Goal: Task Accomplishment & Management: Manage account settings

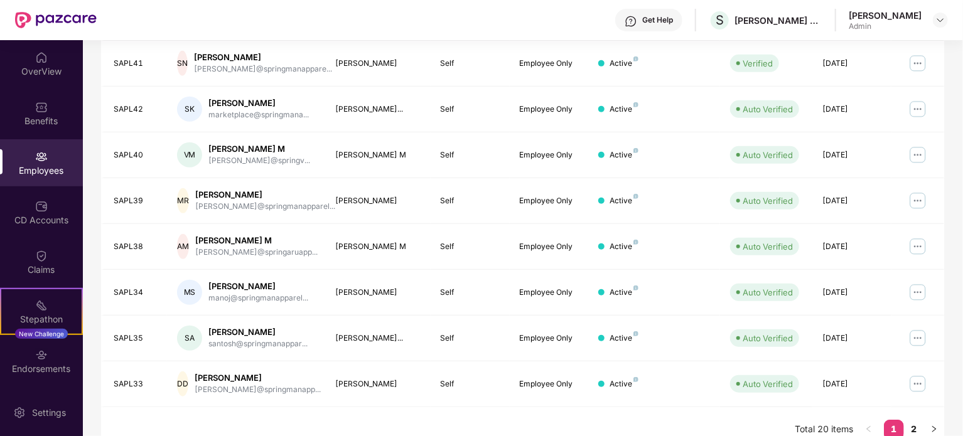
scroll to position [333, 0]
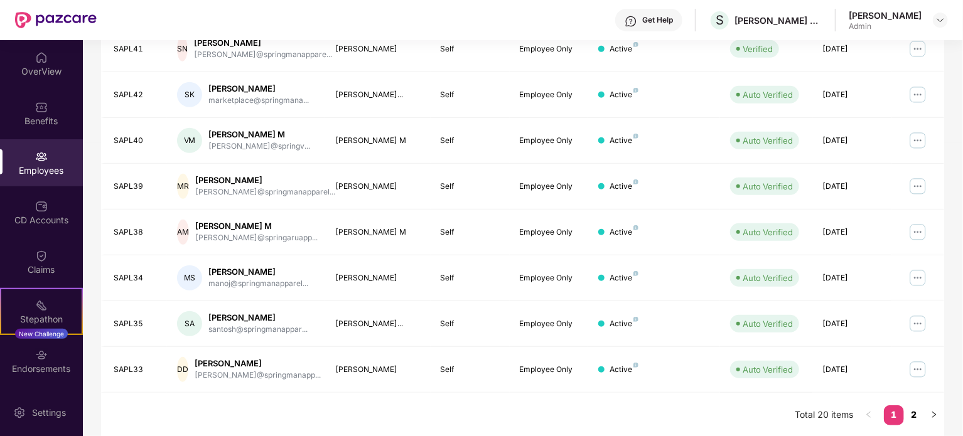
click at [911, 407] on link "2" at bounding box center [914, 414] width 20 height 19
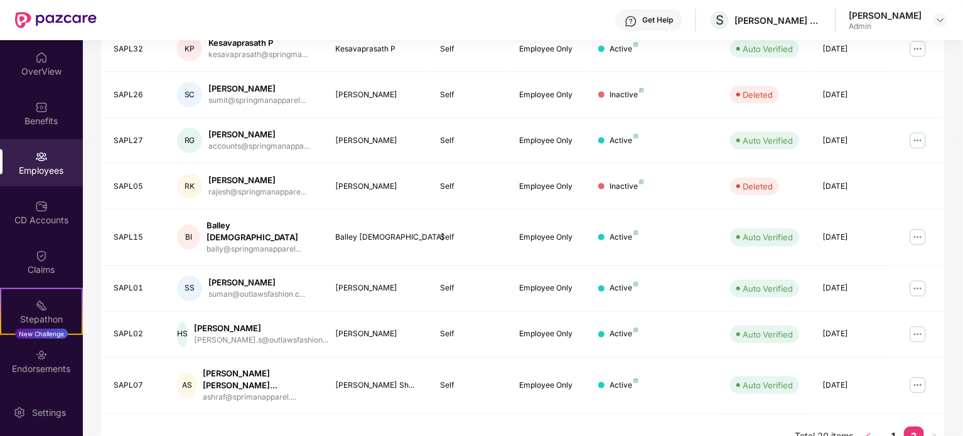
click at [867, 427] on button "button" at bounding box center [869, 437] width 20 height 20
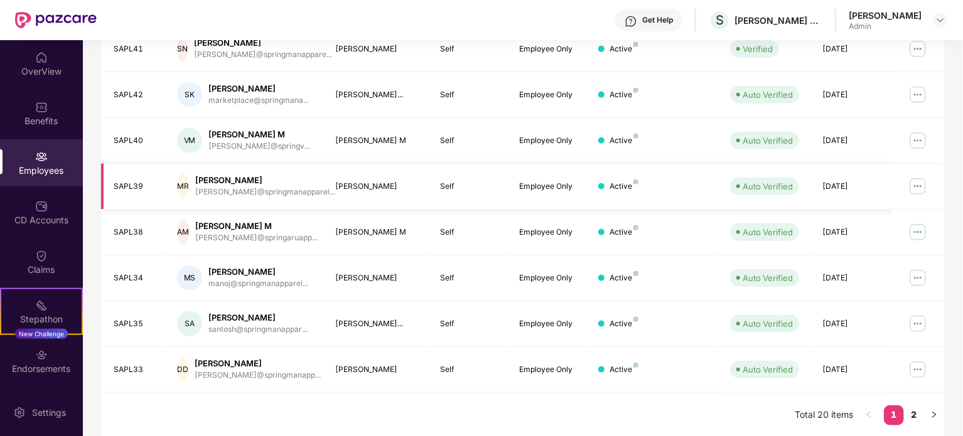
click at [914, 180] on img at bounding box center [918, 186] width 20 height 20
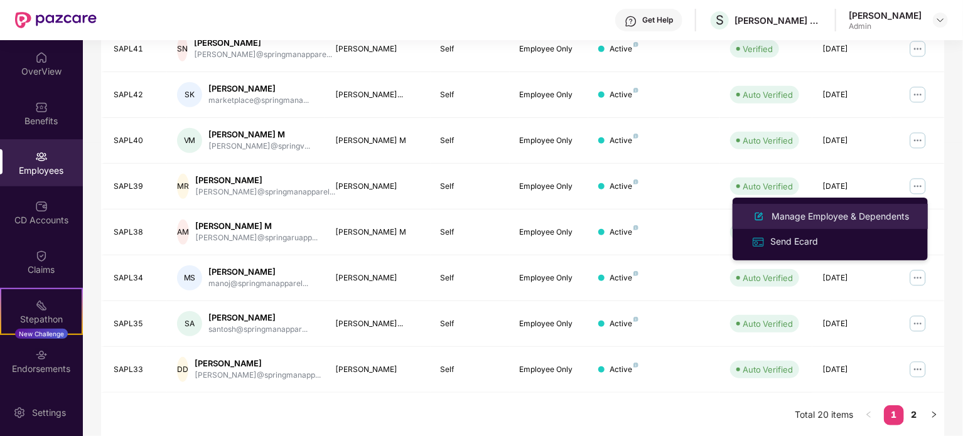
click at [790, 215] on div "Manage Employee & Dependents" at bounding box center [840, 217] width 142 height 14
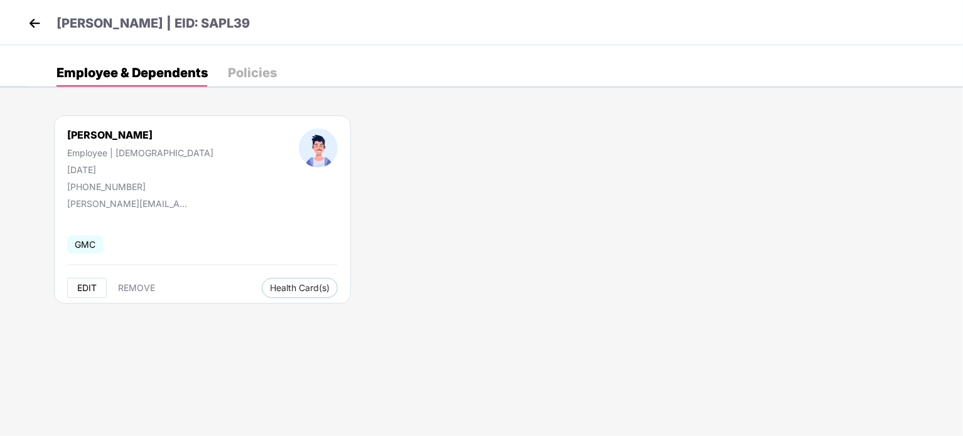
click at [88, 285] on span "EDIT" at bounding box center [86, 288] width 19 height 10
select select "****"
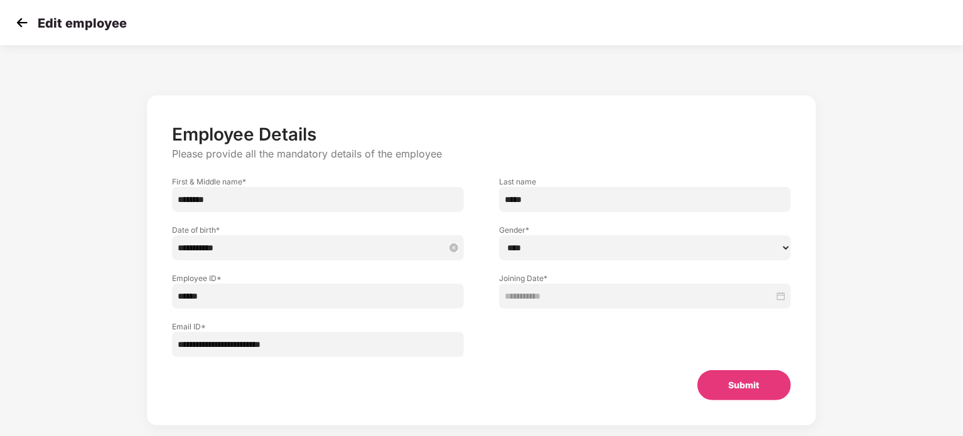
click at [328, 244] on input "**********" at bounding box center [312, 248] width 268 height 14
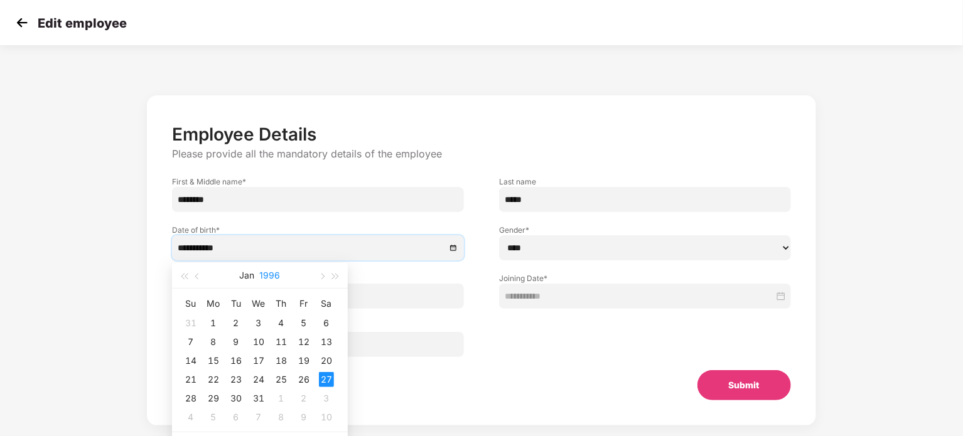
click at [272, 276] on button "1996" at bounding box center [270, 275] width 21 height 25
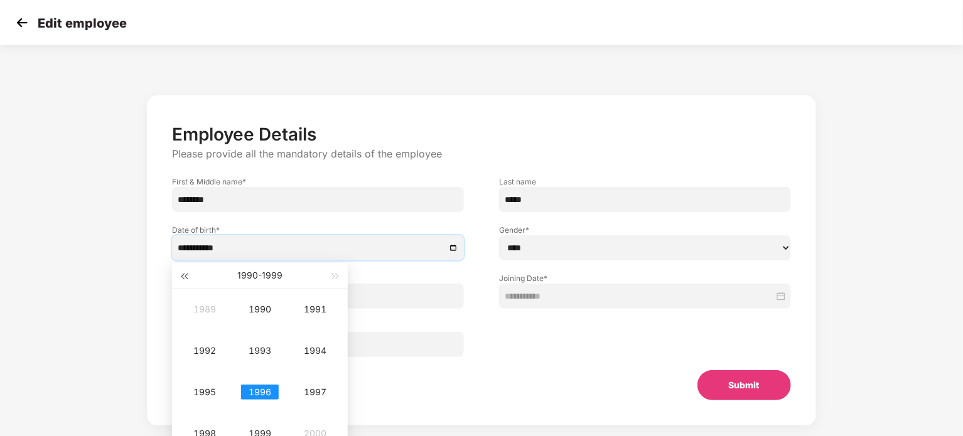
click at [187, 278] on span "button" at bounding box center [184, 277] width 6 height 6
click at [257, 389] on div "1986" at bounding box center [260, 392] width 38 height 15
click at [203, 304] on div "Jan" at bounding box center [205, 309] width 38 height 15
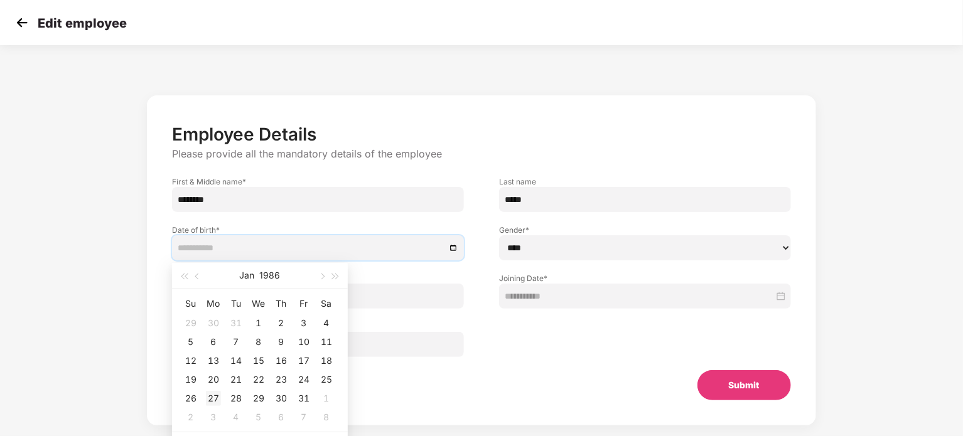
type input "**********"
click at [212, 396] on div "27" at bounding box center [213, 398] width 15 height 15
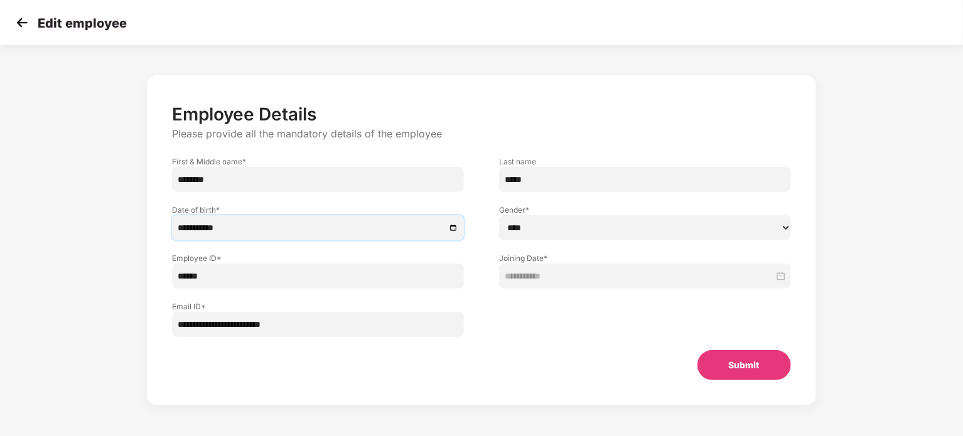
scroll to position [20, 0]
click at [734, 373] on button "Submit" at bounding box center [744, 365] width 94 height 30
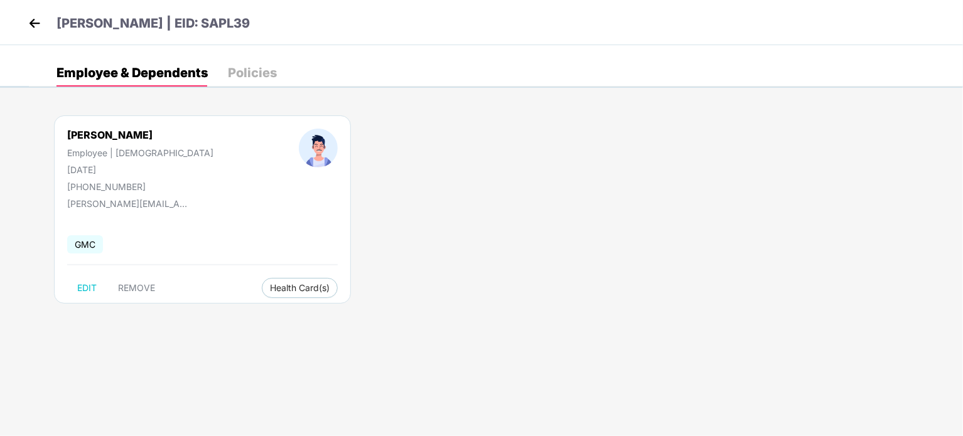
click at [36, 27] on img at bounding box center [34, 23] width 19 height 19
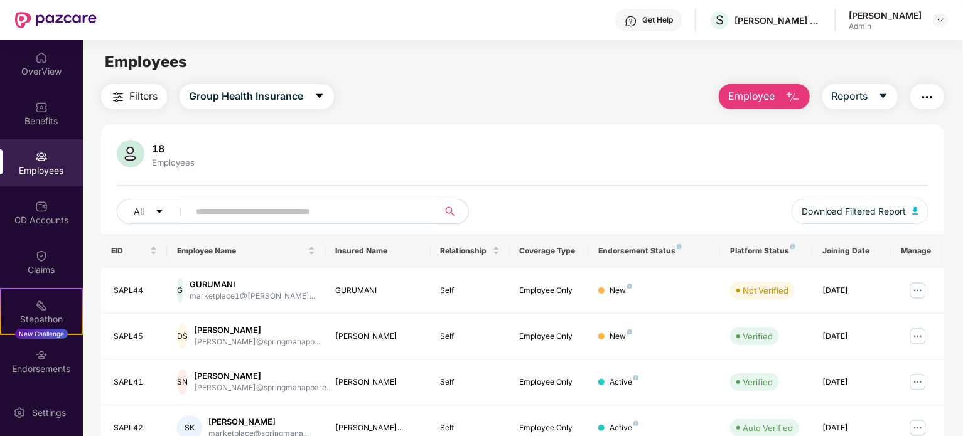
scroll to position [60, 0]
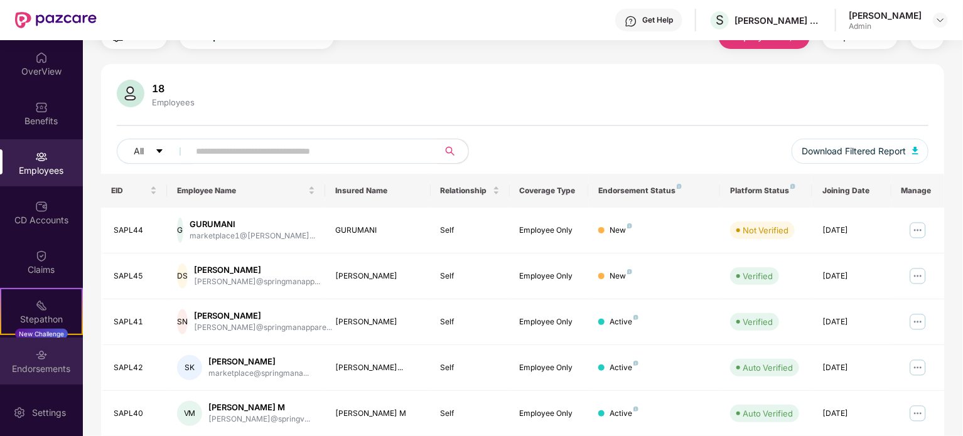
click at [56, 363] on div "Endorsements" at bounding box center [41, 369] width 83 height 13
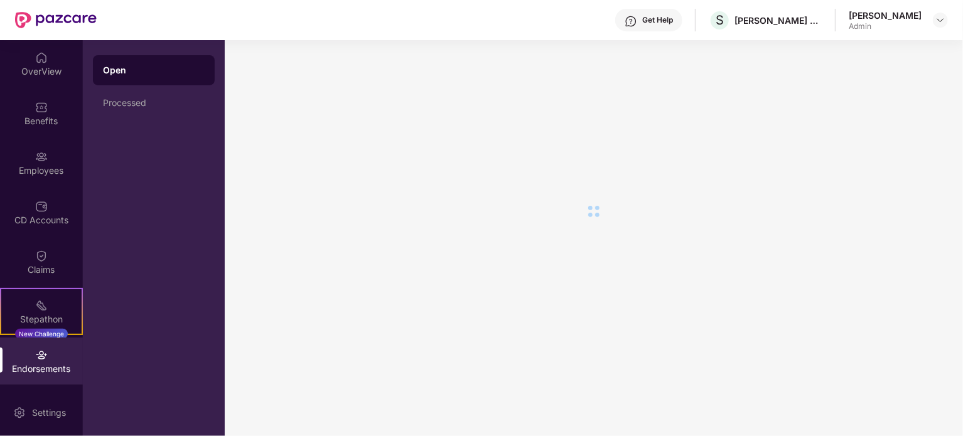
scroll to position [0, 0]
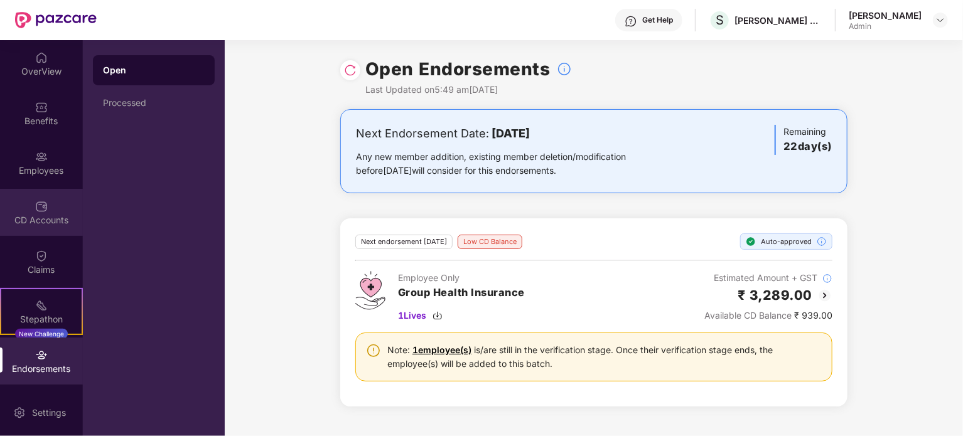
click at [40, 201] on img at bounding box center [41, 206] width 13 height 13
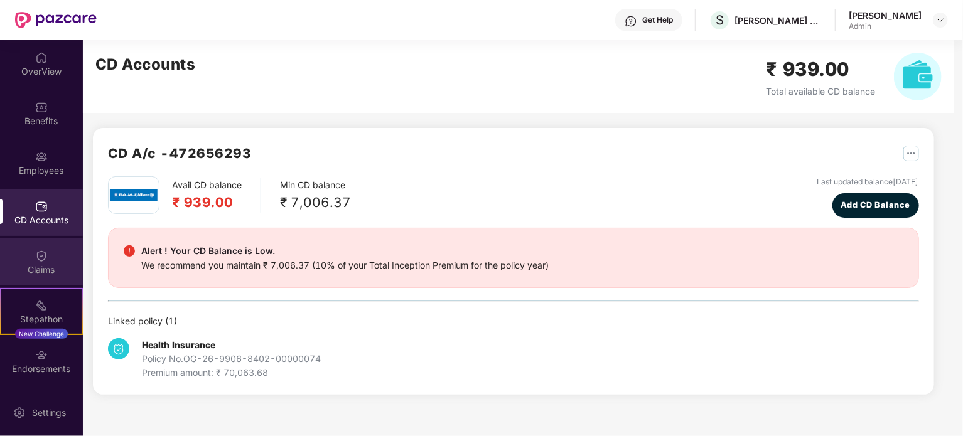
click at [45, 261] on img at bounding box center [41, 256] width 13 height 13
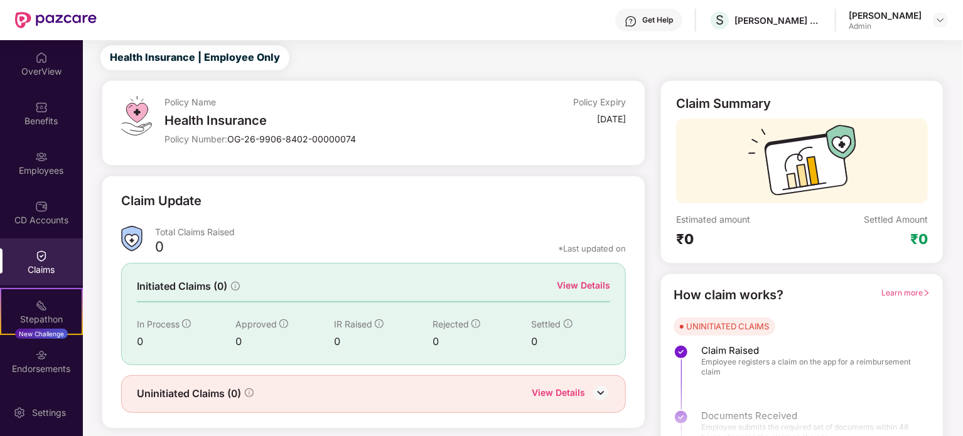
scroll to position [55, 0]
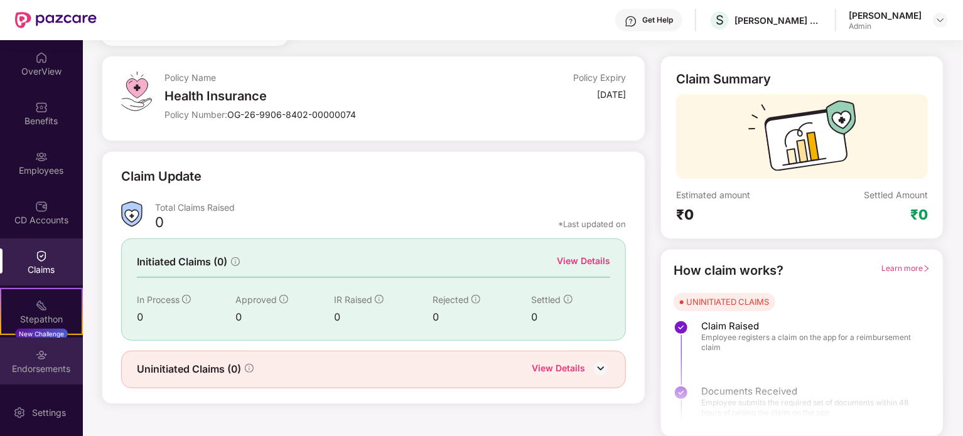
click at [61, 356] on div "Endorsements" at bounding box center [41, 361] width 83 height 47
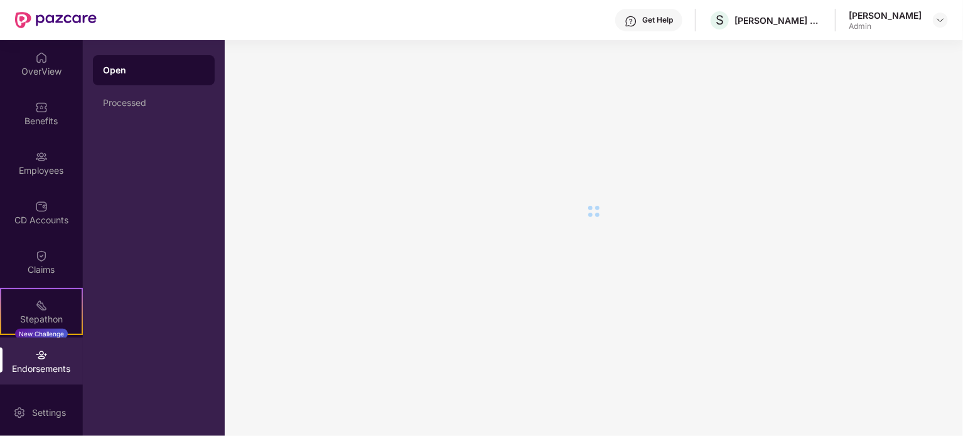
scroll to position [0, 0]
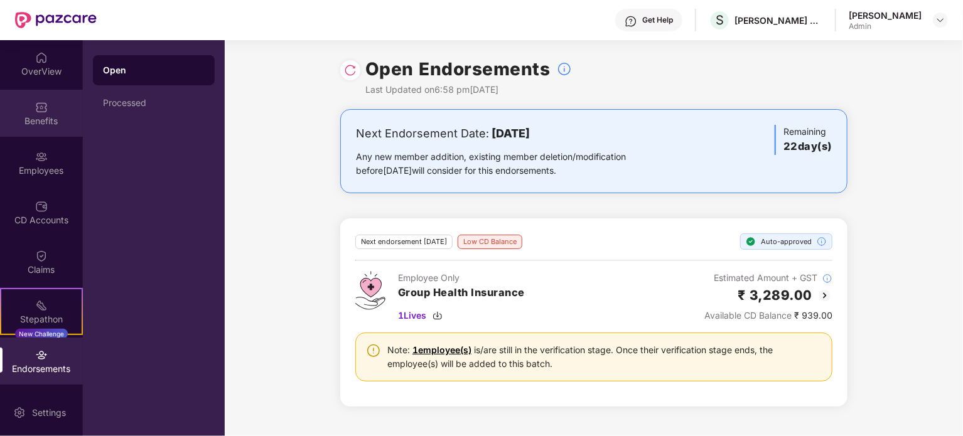
click at [38, 132] on div "Benefits" at bounding box center [41, 113] width 83 height 47
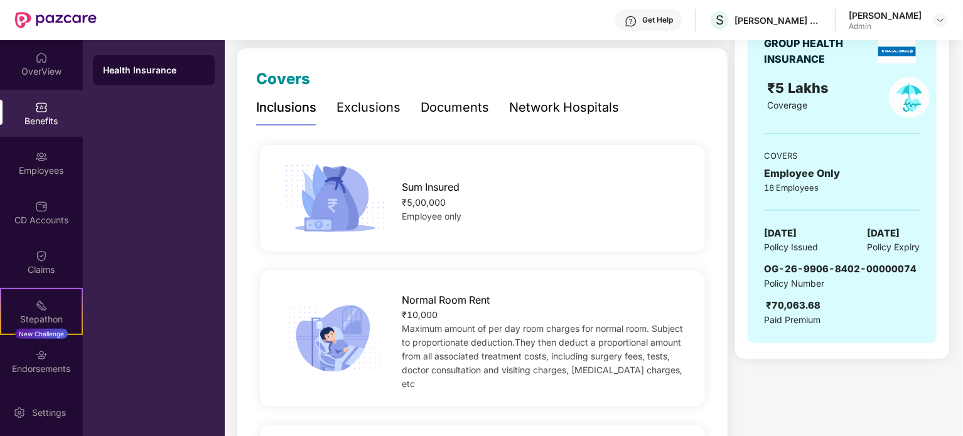
scroll to position [155, 0]
click at [574, 94] on div "Network Hospitals" at bounding box center [564, 108] width 110 height 35
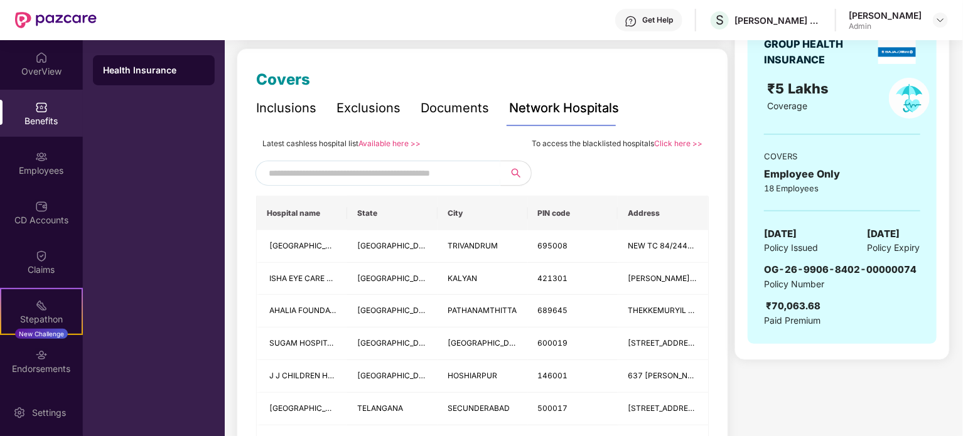
click at [308, 110] on div "Inclusions" at bounding box center [286, 108] width 60 height 19
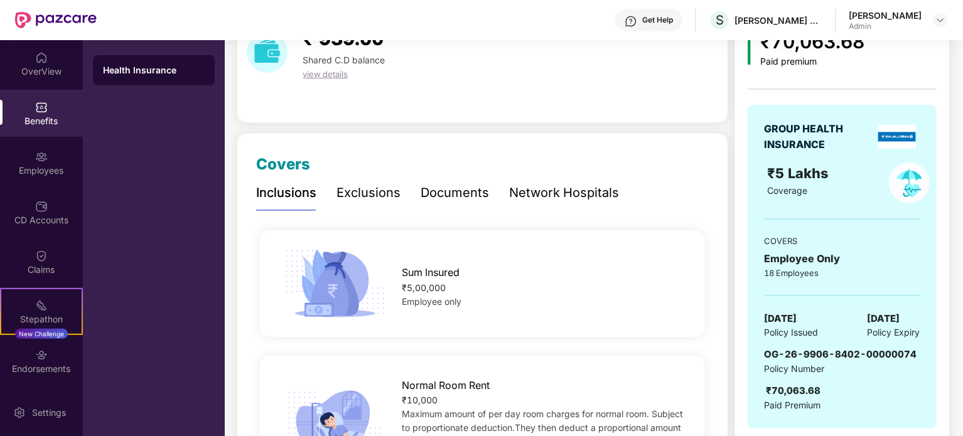
scroll to position [0, 0]
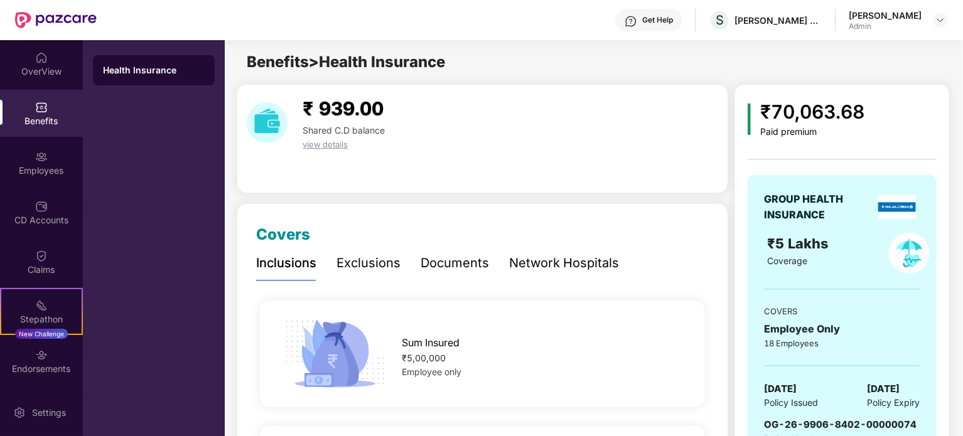
click at [560, 265] on div "Network Hospitals" at bounding box center [564, 263] width 110 height 19
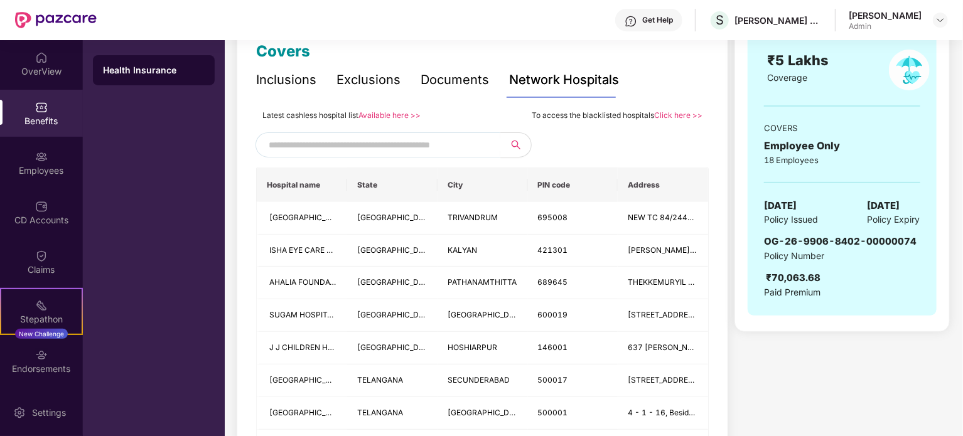
scroll to position [183, 0]
click at [372, 142] on input "text" at bounding box center [376, 145] width 215 height 19
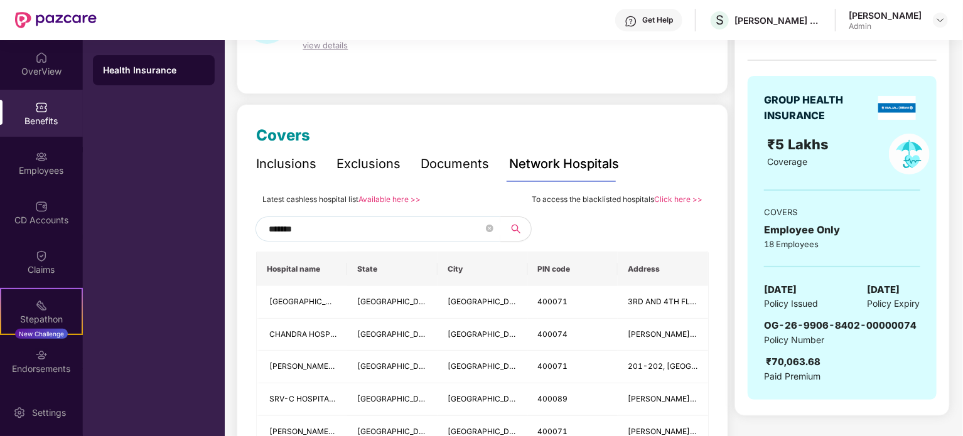
scroll to position [98, 0]
type input "*******"
click at [42, 174] on div "Employees" at bounding box center [41, 170] width 83 height 13
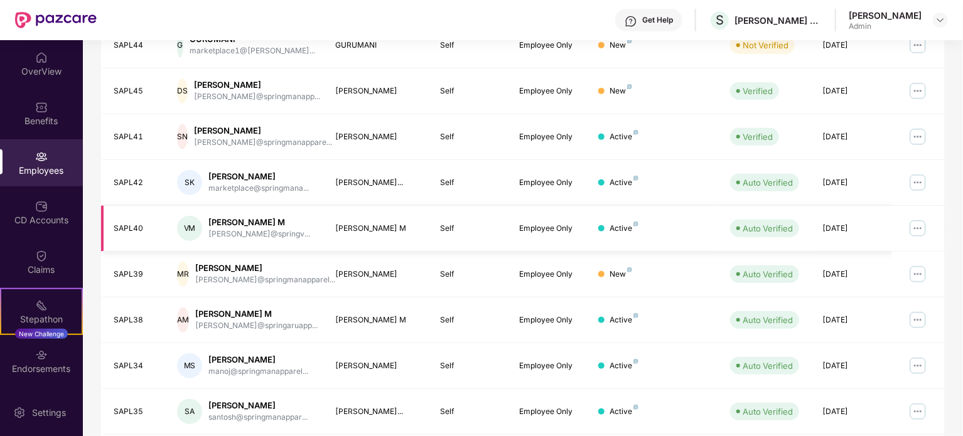
scroll to position [245, 0]
click at [916, 271] on img at bounding box center [918, 275] width 20 height 20
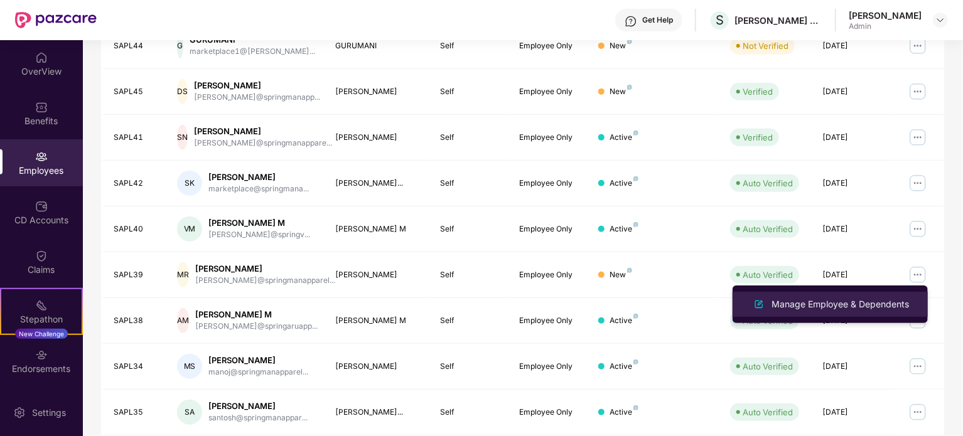
click at [837, 300] on div "Manage Employee & Dependents" at bounding box center [840, 305] width 142 height 14
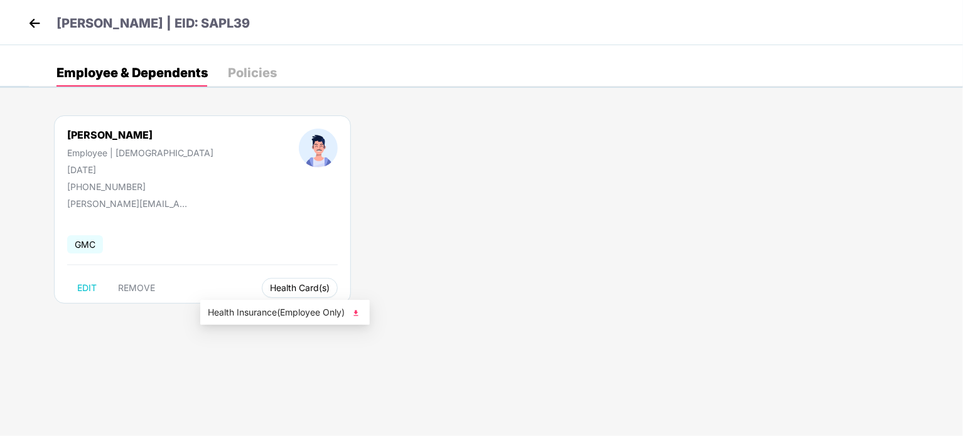
click at [262, 281] on button "Health Card(s)" at bounding box center [300, 288] width 76 height 20
click at [264, 311] on span "Health Insurance(Employee Only)" at bounding box center [285, 313] width 154 height 14
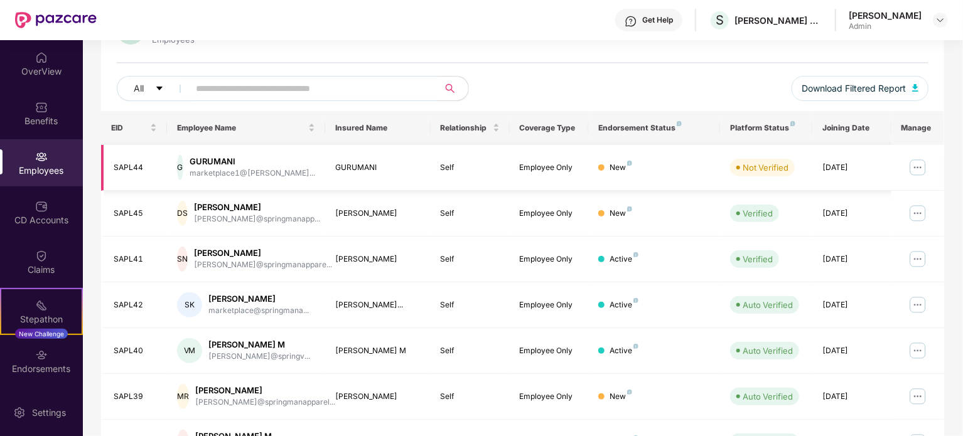
scroll to position [166, 0]
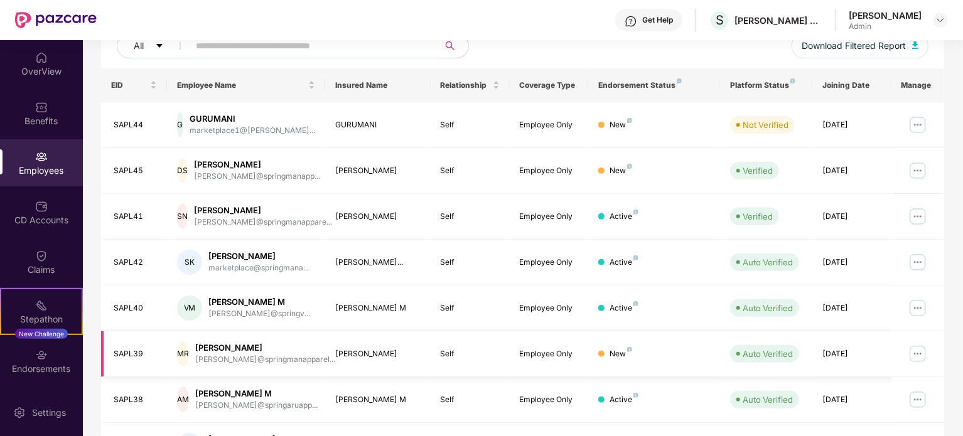
click at [913, 350] on img at bounding box center [918, 354] width 20 height 20
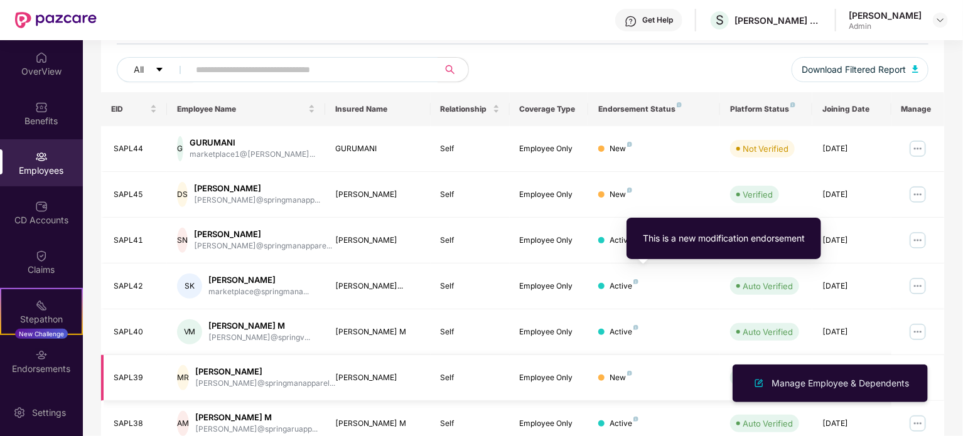
scroll to position [141, 0]
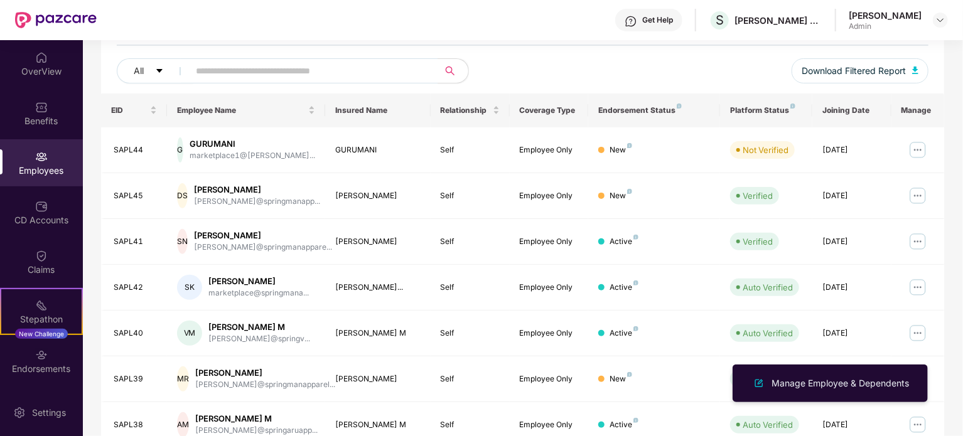
click at [962, 436] on html "Get Help S [PERSON_NAME] APPAREL PRIVATE LIMITED [PERSON_NAME] Admin OverView B…" at bounding box center [481, 218] width 963 height 436
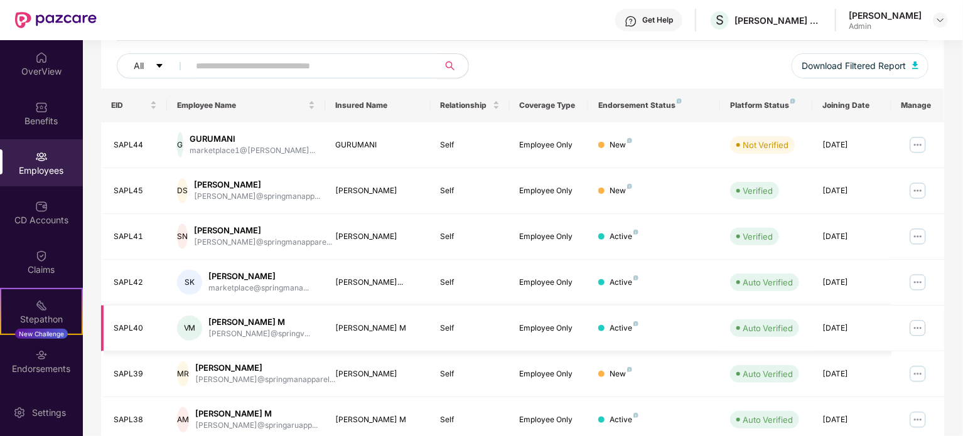
scroll to position [139, 0]
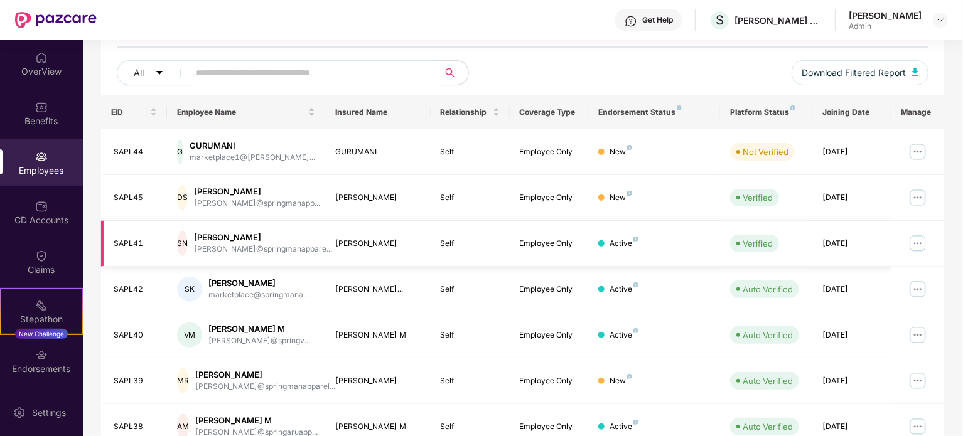
click at [921, 241] on img at bounding box center [918, 243] width 20 height 20
click at [916, 288] on img at bounding box center [918, 289] width 20 height 20
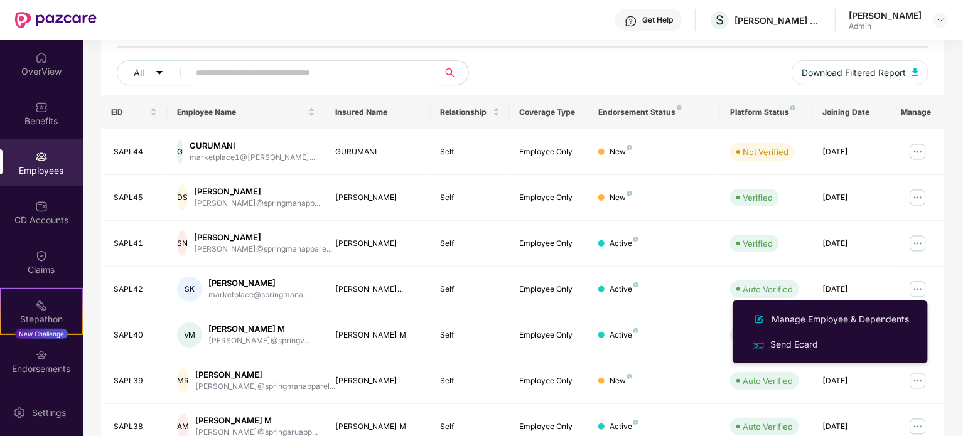
click at [948, 323] on div "Filters Group Health Insurance Employee Reports 18 Employees All Download Filte…" at bounding box center [522, 288] width 879 height 687
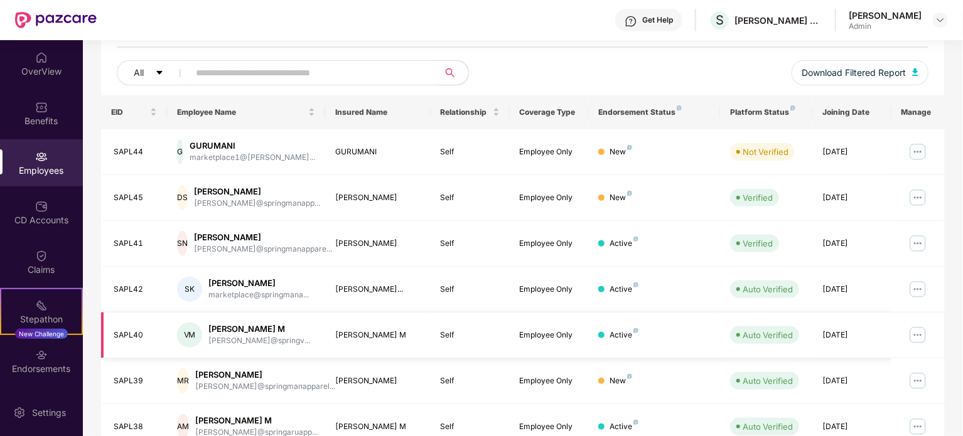
click at [921, 332] on img at bounding box center [918, 335] width 20 height 20
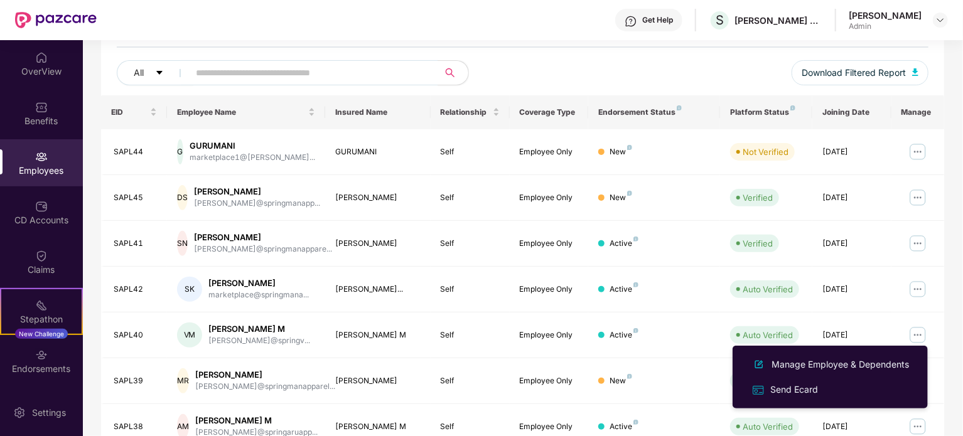
scroll to position [333, 0]
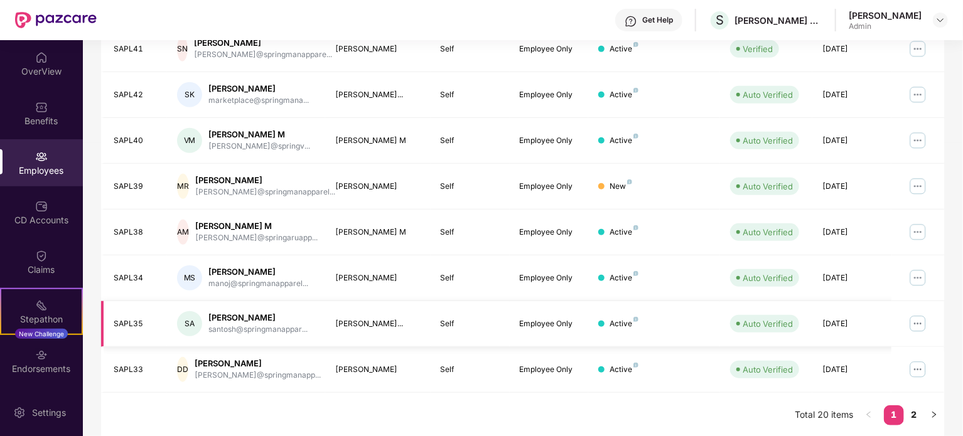
click at [915, 328] on img at bounding box center [918, 324] width 20 height 20
click at [915, 180] on img at bounding box center [918, 186] width 20 height 20
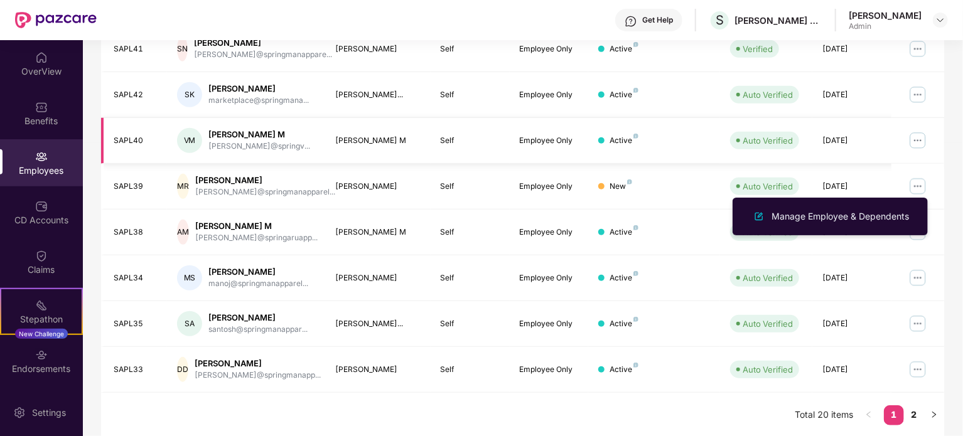
click at [922, 133] on img at bounding box center [918, 141] width 20 height 20
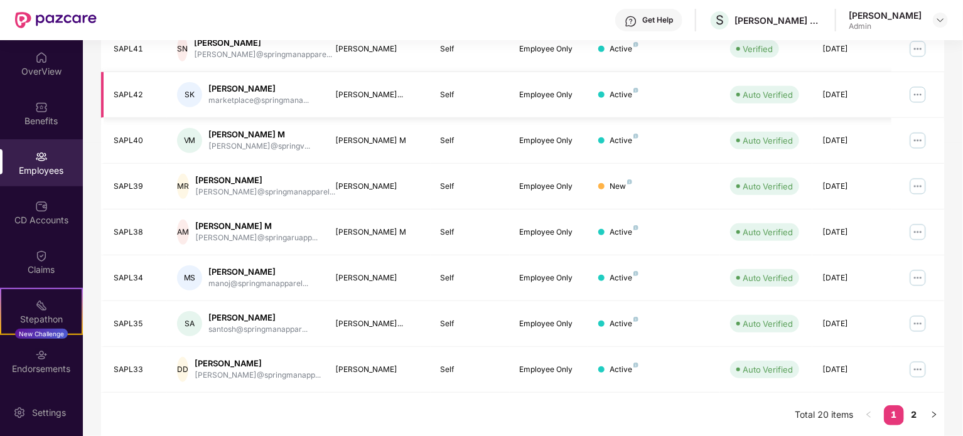
click at [919, 88] on img at bounding box center [918, 95] width 20 height 20
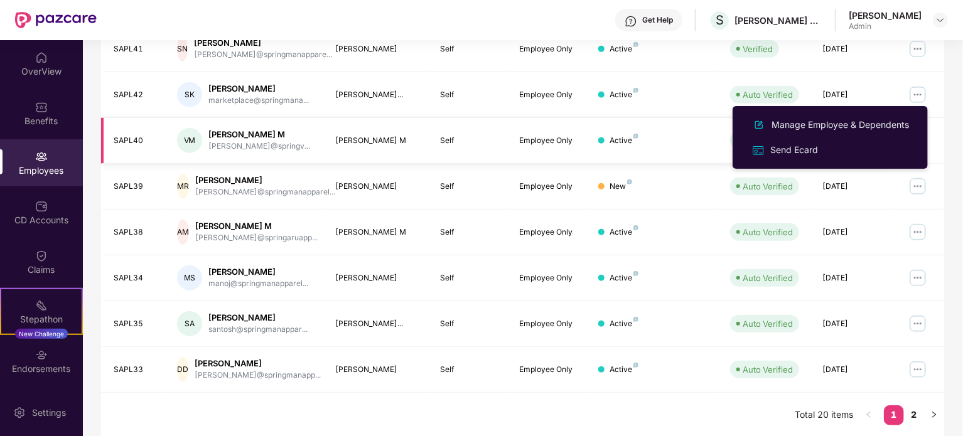
click at [938, 145] on td at bounding box center [917, 141] width 53 height 46
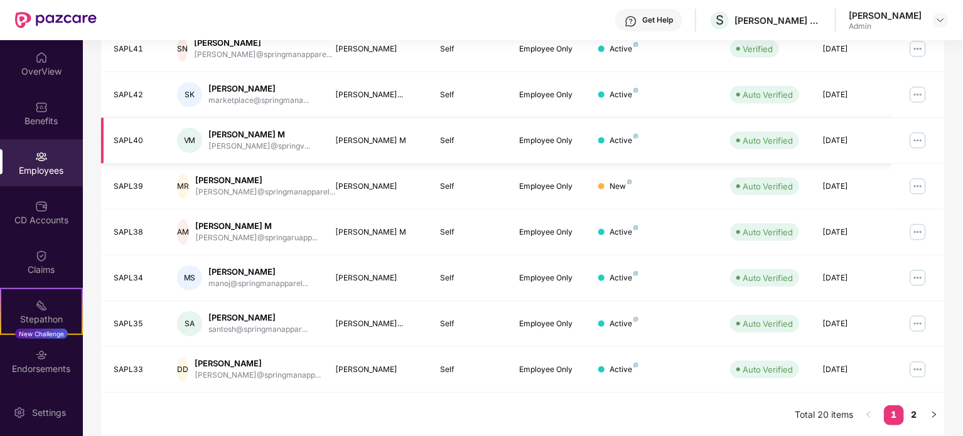
click at [916, 140] on img at bounding box center [918, 141] width 20 height 20
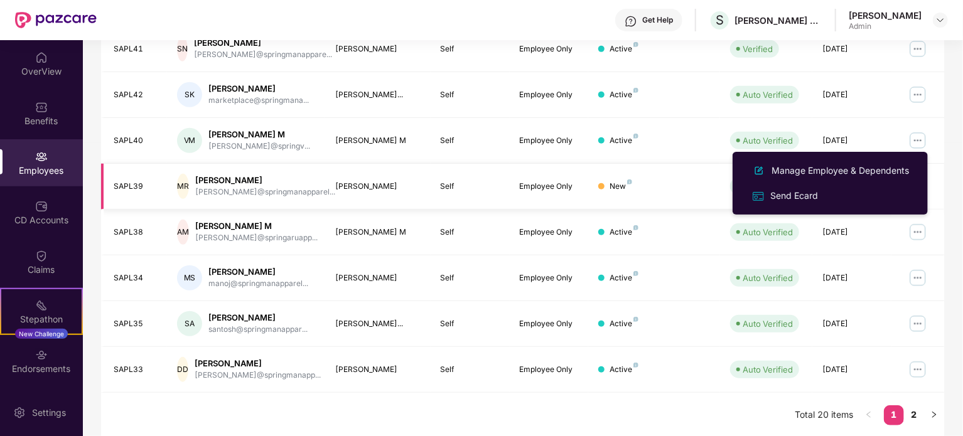
click at [931, 170] on td at bounding box center [917, 187] width 53 height 46
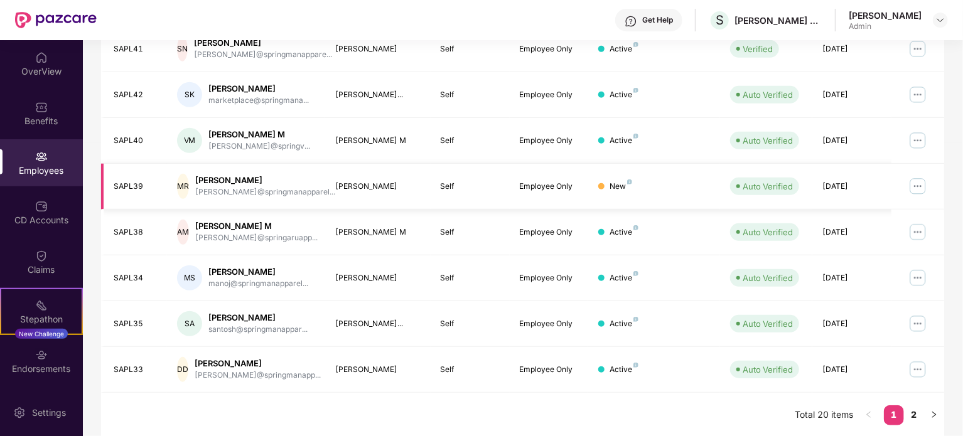
click at [915, 183] on img at bounding box center [918, 186] width 20 height 20
click at [916, 140] on img at bounding box center [918, 141] width 20 height 20
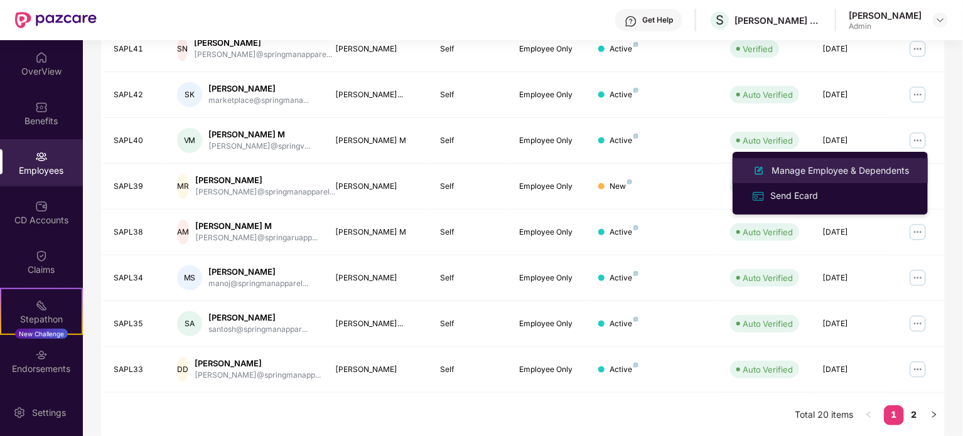
click at [815, 173] on div "Manage Employee & Dependents" at bounding box center [840, 171] width 142 height 14
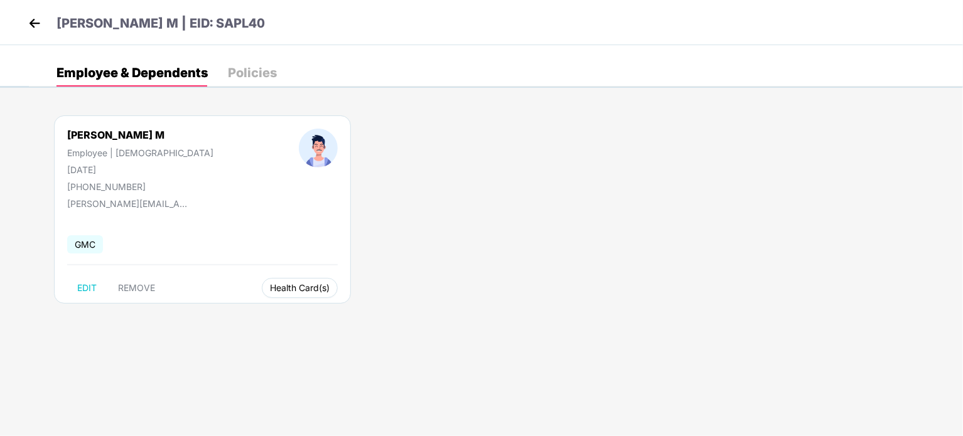
click at [270, 285] on span "Health Card(s)" at bounding box center [300, 288] width 60 height 6
click at [271, 306] on span "Health Insurance(Employee Only)" at bounding box center [295, 313] width 154 height 14
click at [250, 81] on div "Policies" at bounding box center [252, 73] width 49 height 28
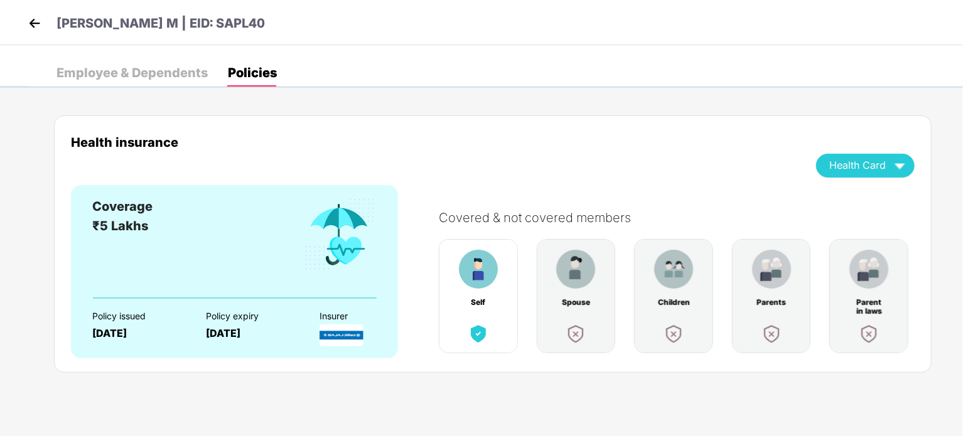
click at [257, 265] on div "Coverage ₹5 Lakhs" at bounding box center [234, 247] width 284 height 100
click at [347, 338] on img at bounding box center [341, 335] width 44 height 22
click at [833, 173] on div "Health Card" at bounding box center [865, 165] width 72 height 22
click at [90, 67] on div "Employee & Dependents" at bounding box center [131, 73] width 151 height 13
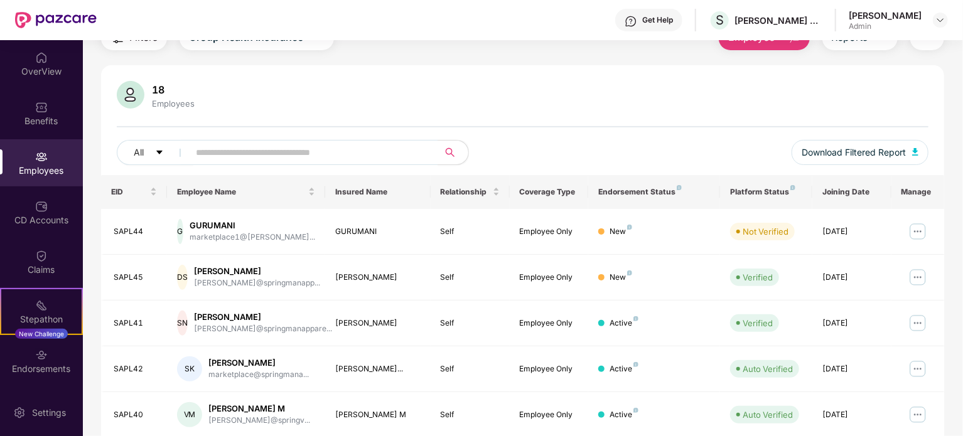
scroll to position [0, 0]
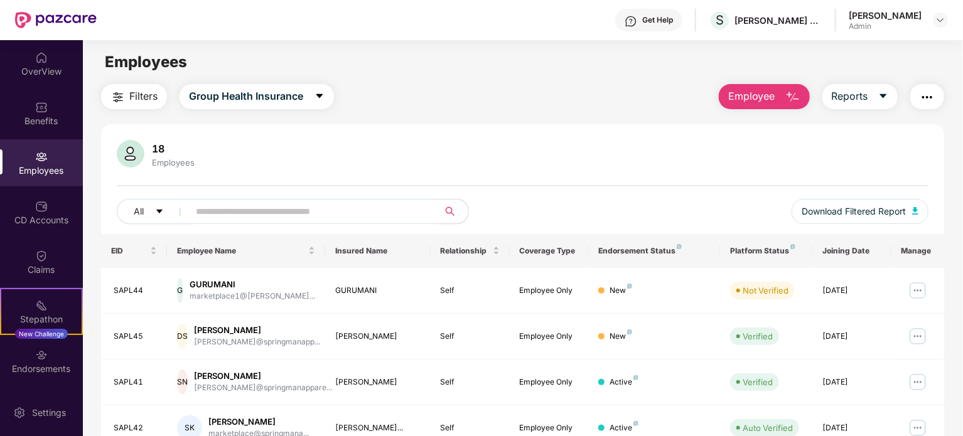
click at [742, 99] on span "Employee" at bounding box center [751, 96] width 47 height 16
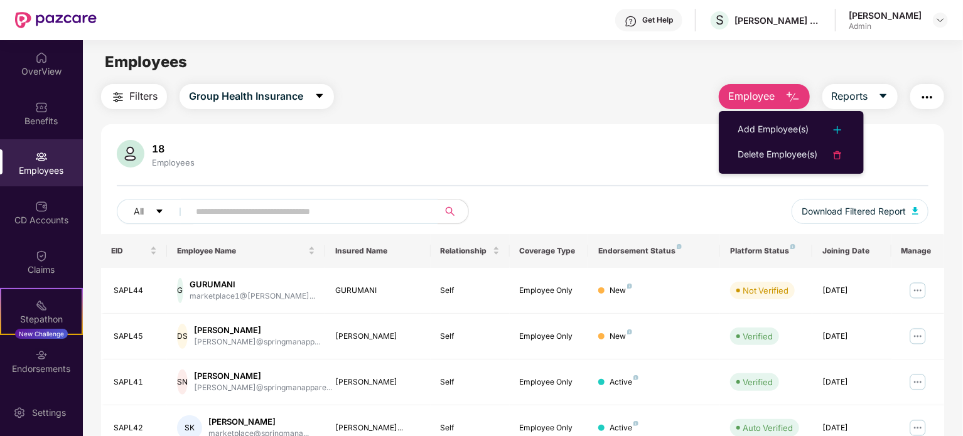
click at [583, 105] on div "Filters Group Health Insurance Employee Reports" at bounding box center [522, 96] width 843 height 25
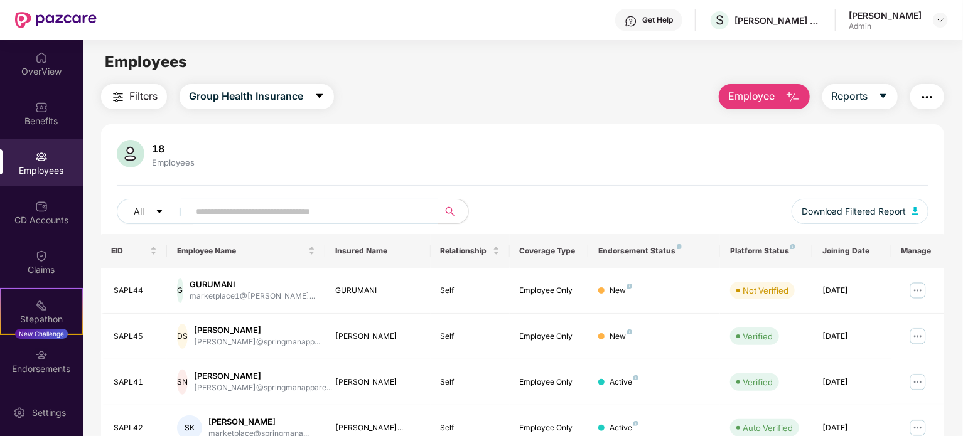
drag, startPoint x: 136, startPoint y: 102, endPoint x: 143, endPoint y: 130, distance: 28.6
click at [143, 130] on div "Filters Group Health Insurance Employee Reports 18 Employees All Download Filte…" at bounding box center [522, 427] width 843 height 687
click at [132, 99] on span "Filters" at bounding box center [143, 96] width 28 height 16
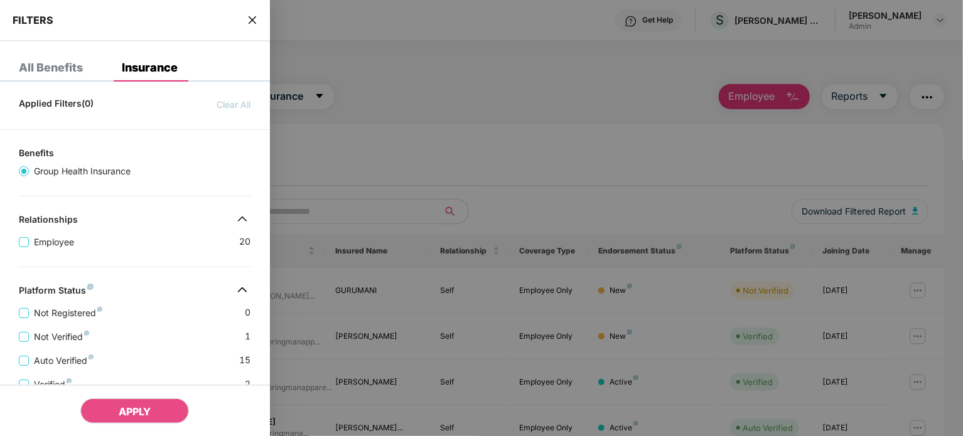
click at [344, 123] on div at bounding box center [481, 218] width 963 height 436
click at [250, 25] on span "close" at bounding box center [252, 20] width 10 height 13
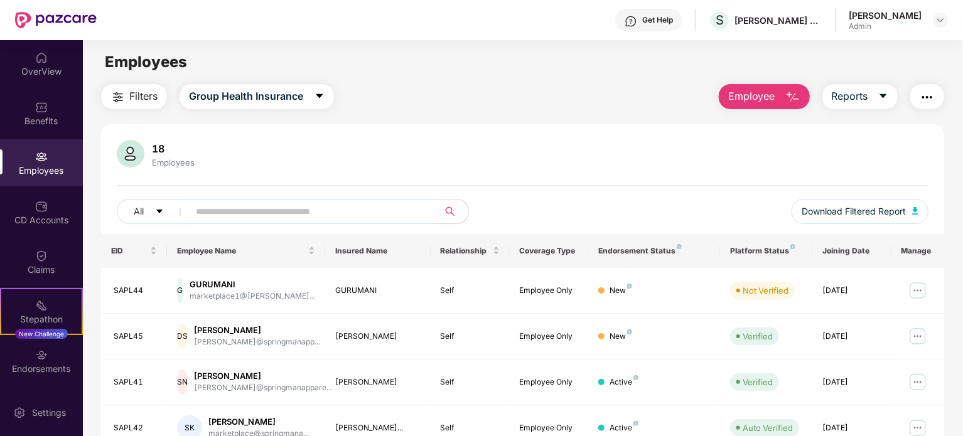
click at [419, 109] on div "Filters Group Health Insurance Employee Reports 18 Employees All Download Filte…" at bounding box center [522, 427] width 843 height 687
click at [48, 264] on div "Claims" at bounding box center [41, 270] width 83 height 13
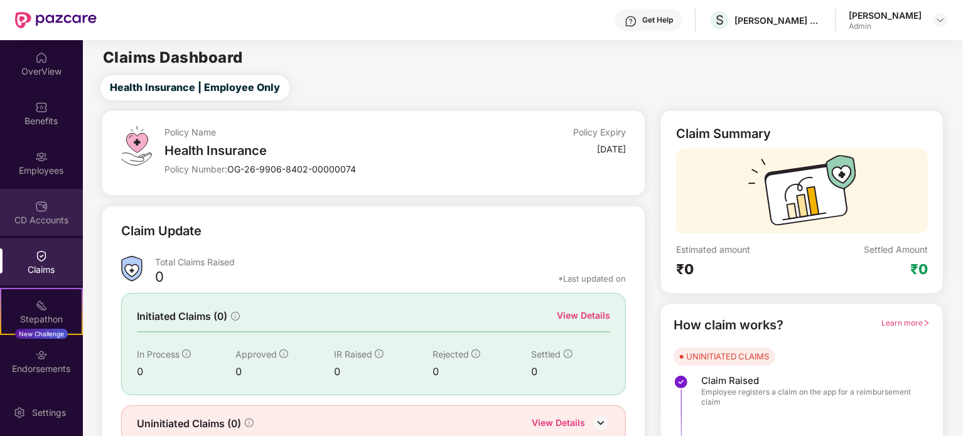
click at [45, 212] on img at bounding box center [41, 206] width 13 height 13
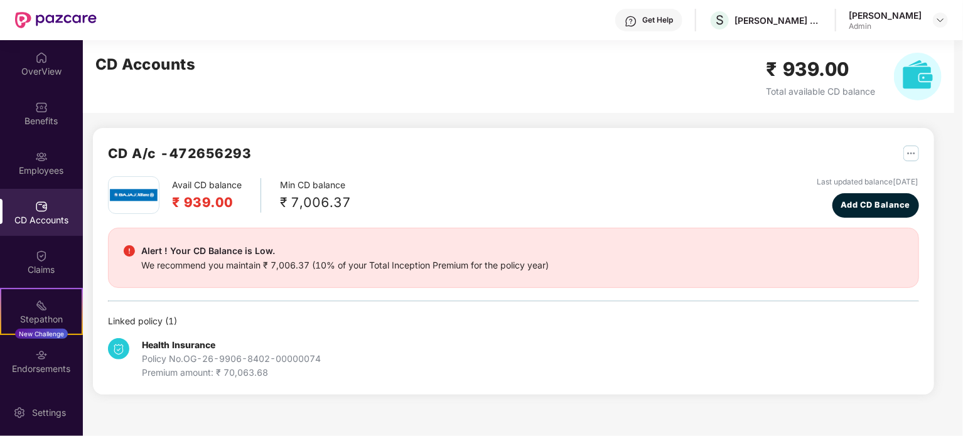
click at [914, 78] on img at bounding box center [918, 77] width 48 height 48
click at [910, 152] on img "button" at bounding box center [911, 154] width 16 height 16
click at [891, 180] on div "CD Statement" at bounding box center [881, 181] width 58 height 14
click at [173, 353] on div "Policy No. OG-26-9906-8402-00000074" at bounding box center [231, 359] width 179 height 14
drag, startPoint x: 109, startPoint y: 318, endPoint x: 196, endPoint y: 317, distance: 87.9
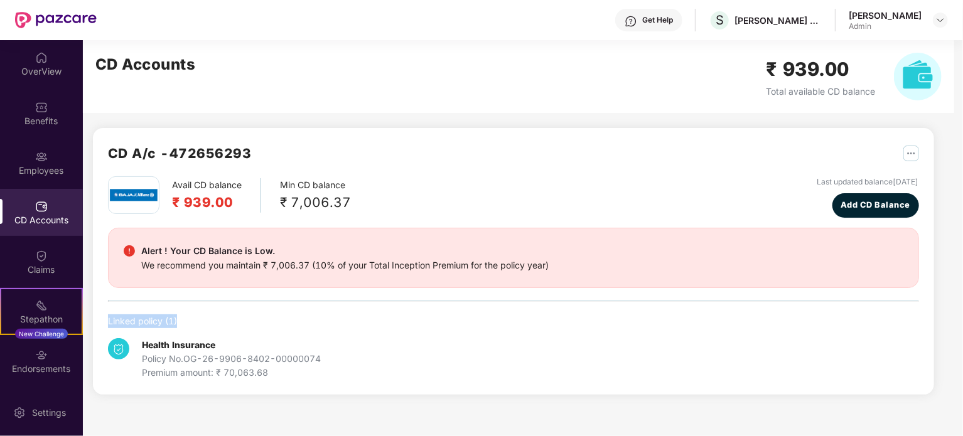
click at [196, 317] on div "Linked policy ( 1 )" at bounding box center [513, 321] width 811 height 14
click at [36, 82] on div "OverView" at bounding box center [41, 63] width 83 height 47
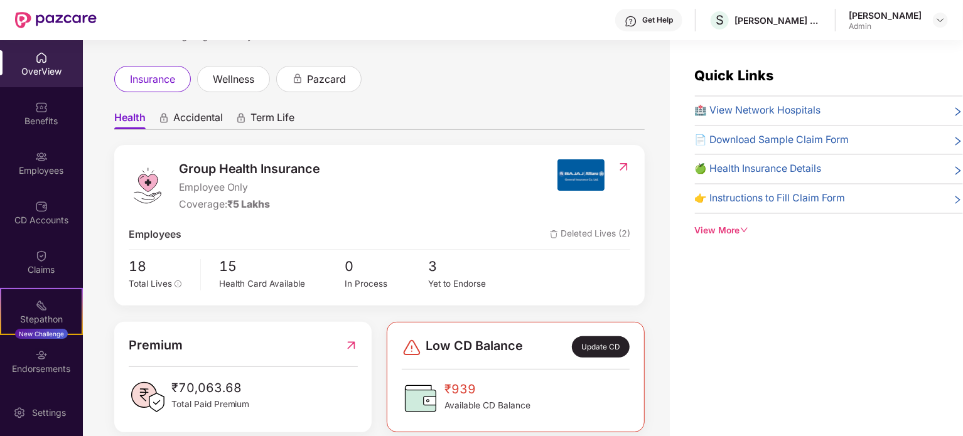
scroll to position [53, 0]
click at [228, 81] on span "wellness" at bounding box center [233, 81] width 41 height 16
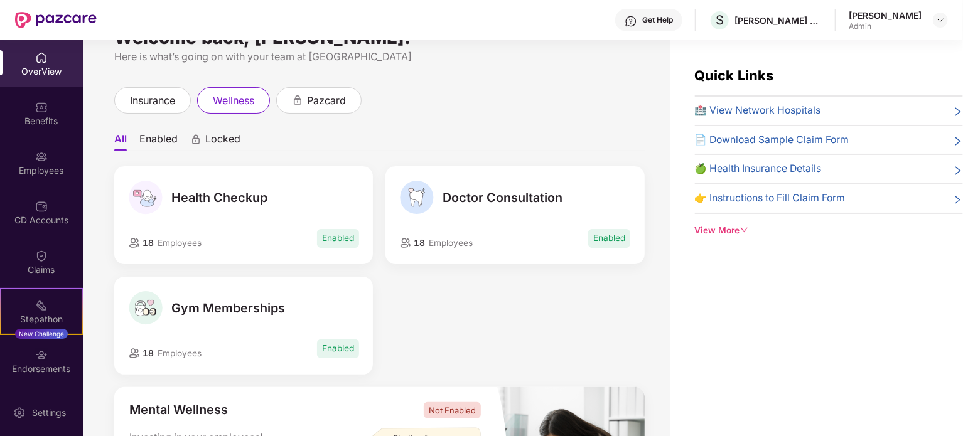
scroll to position [25, 0]
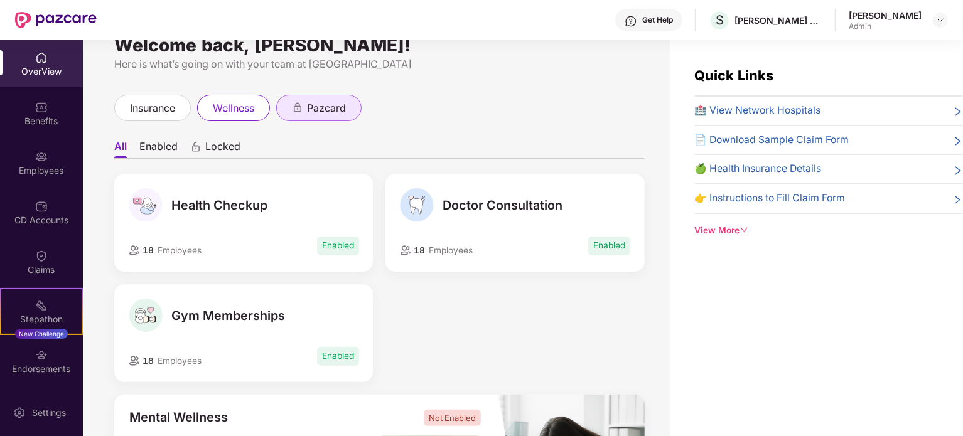
click at [310, 105] on span "pazcard" at bounding box center [326, 108] width 39 height 16
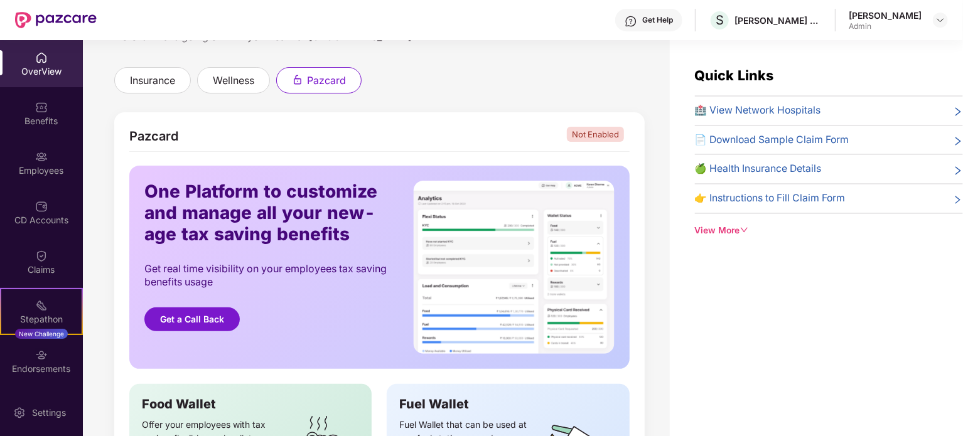
scroll to position [51, 0]
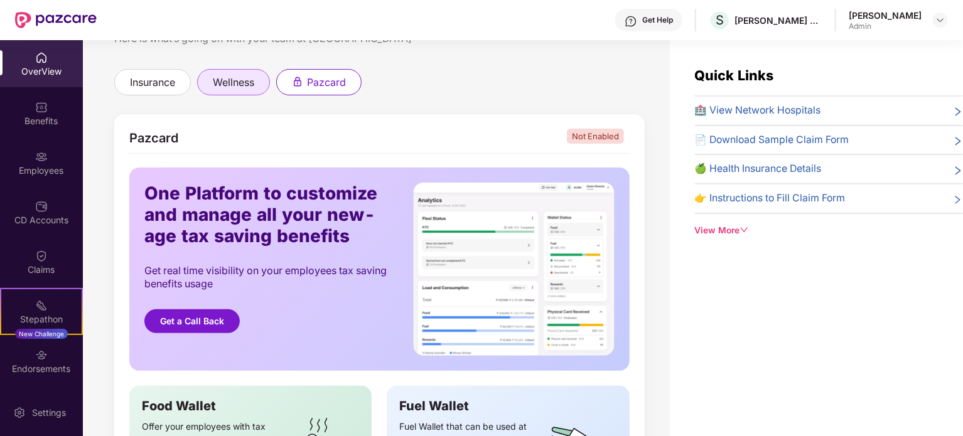
click at [247, 87] on span "wellness" at bounding box center [233, 83] width 41 height 16
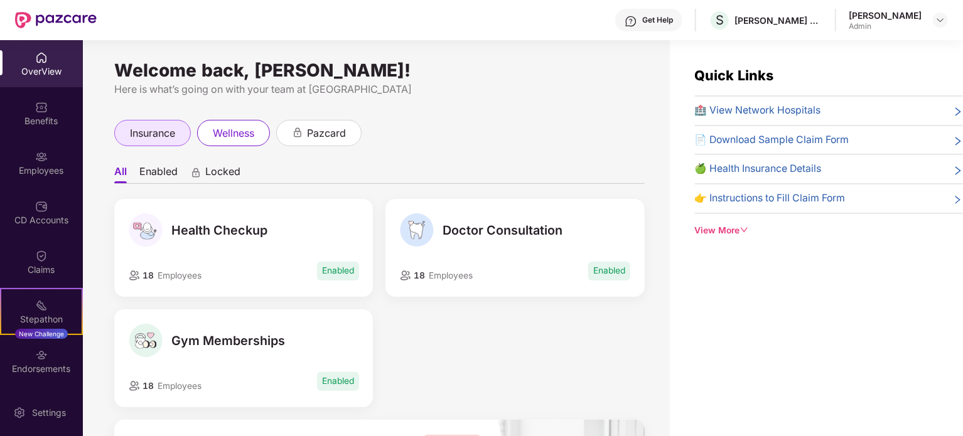
click at [153, 134] on span "insurance" at bounding box center [152, 134] width 45 height 16
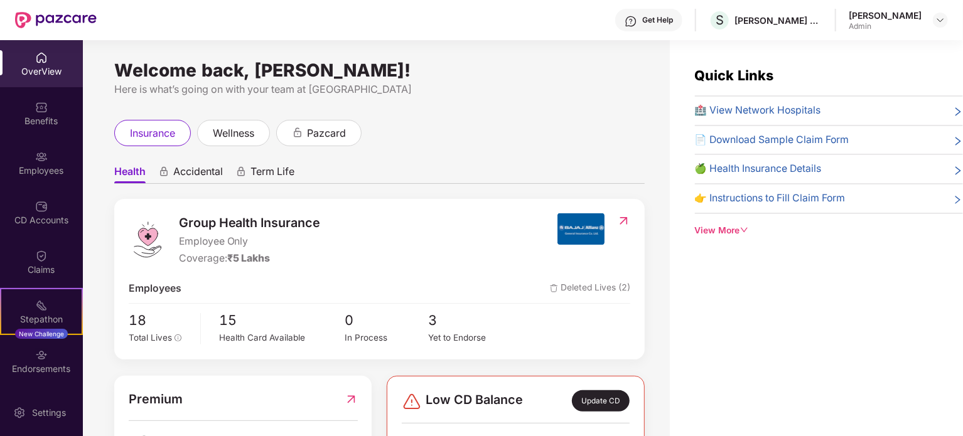
scroll to position [20, 0]
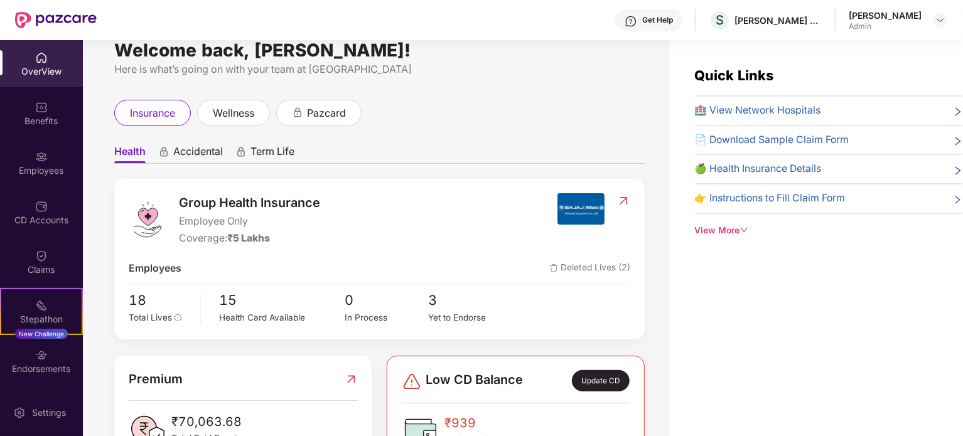
click at [201, 152] on span "Accidental" at bounding box center [198, 154] width 50 height 18
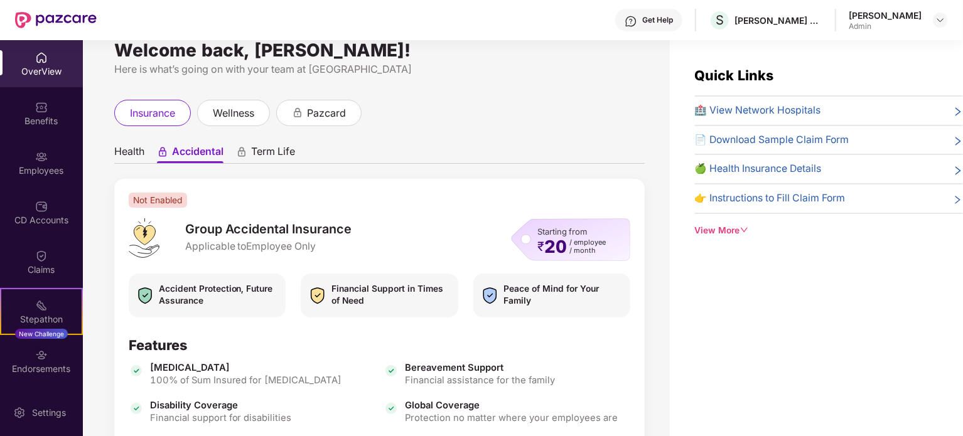
click at [274, 145] on span "Term Life" at bounding box center [273, 154] width 44 height 18
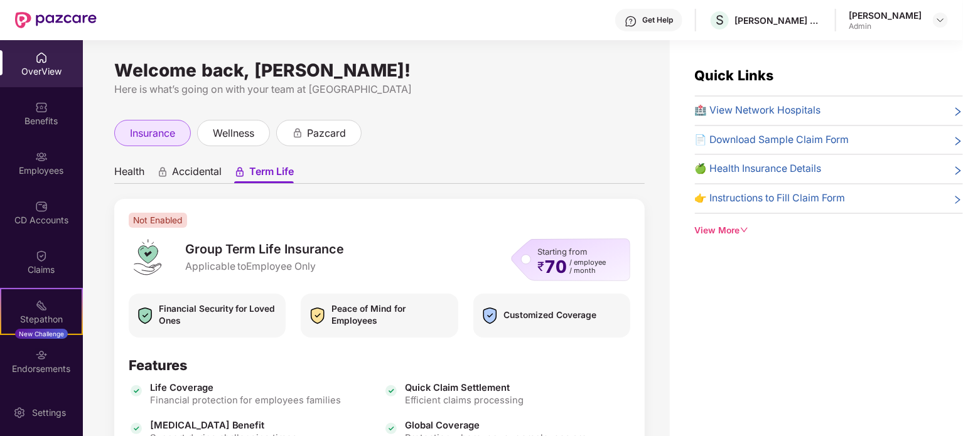
click at [138, 131] on span "insurance" at bounding box center [152, 134] width 45 height 16
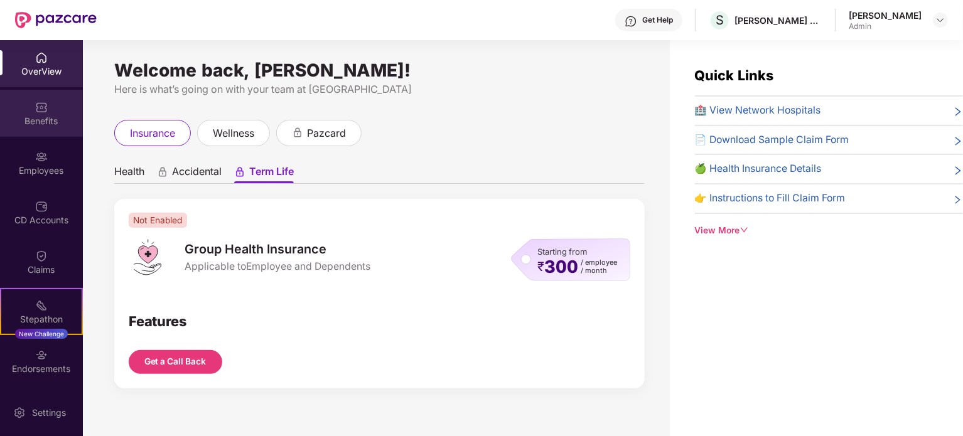
click at [26, 112] on div "Benefits" at bounding box center [41, 113] width 83 height 47
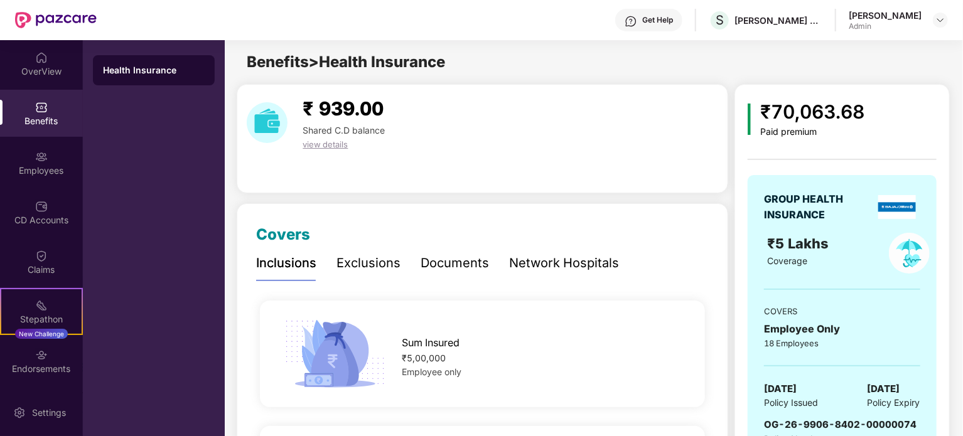
click at [306, 132] on span "Shared C.D balance" at bounding box center [344, 130] width 82 height 11
click at [320, 144] on span "view details" at bounding box center [325, 144] width 45 height 10
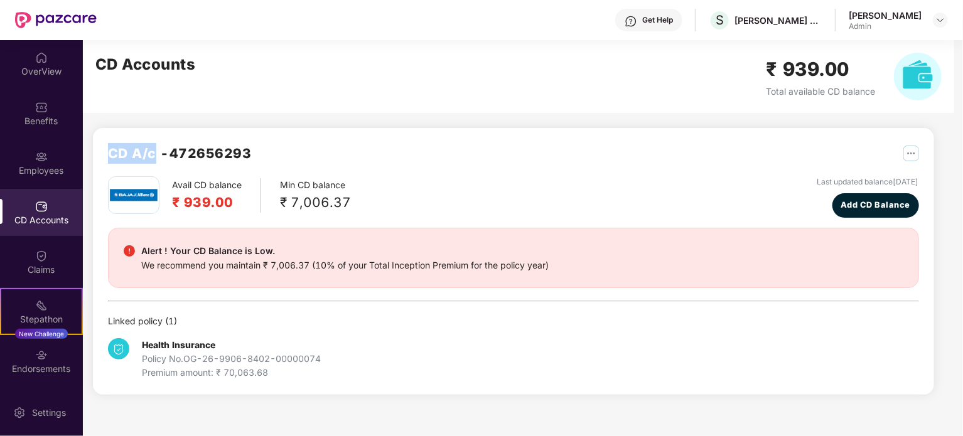
drag, startPoint x: 105, startPoint y: 150, endPoint x: 152, endPoint y: 147, distance: 46.5
click at [152, 147] on div "CD A/c - 472656293 Avail CD balance ₹ 939.00 Min CD balance ₹ 7,006.37 Last upd…" at bounding box center [513, 261] width 841 height 267
click at [31, 112] on div "Benefits" at bounding box center [41, 113] width 83 height 47
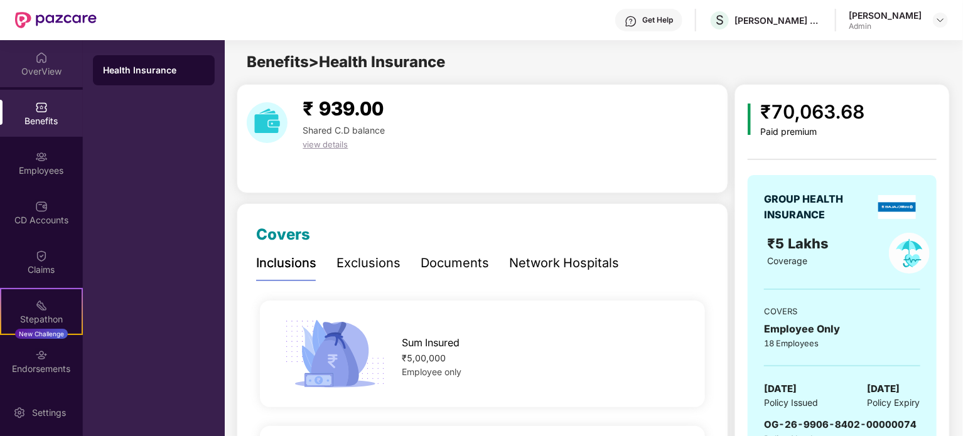
click at [38, 73] on div "OverView" at bounding box center [41, 71] width 83 height 13
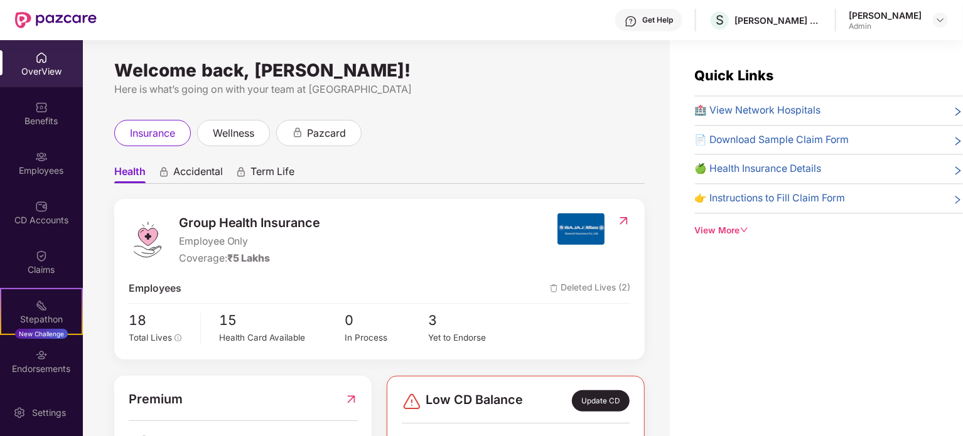
click at [35, 163] on img at bounding box center [41, 157] width 13 height 13
